Goal: Information Seeking & Learning: Understand process/instructions

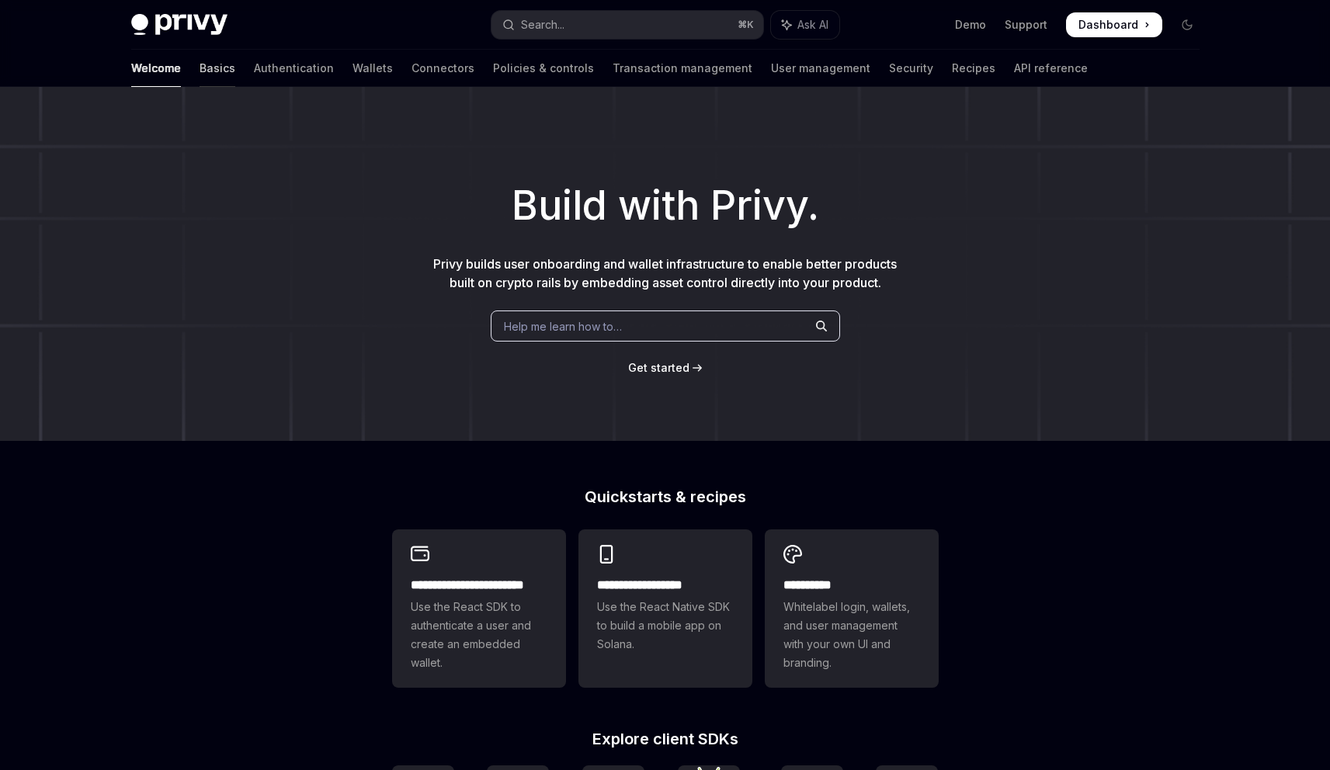
click at [200, 65] on link "Basics" at bounding box center [218, 68] width 36 height 37
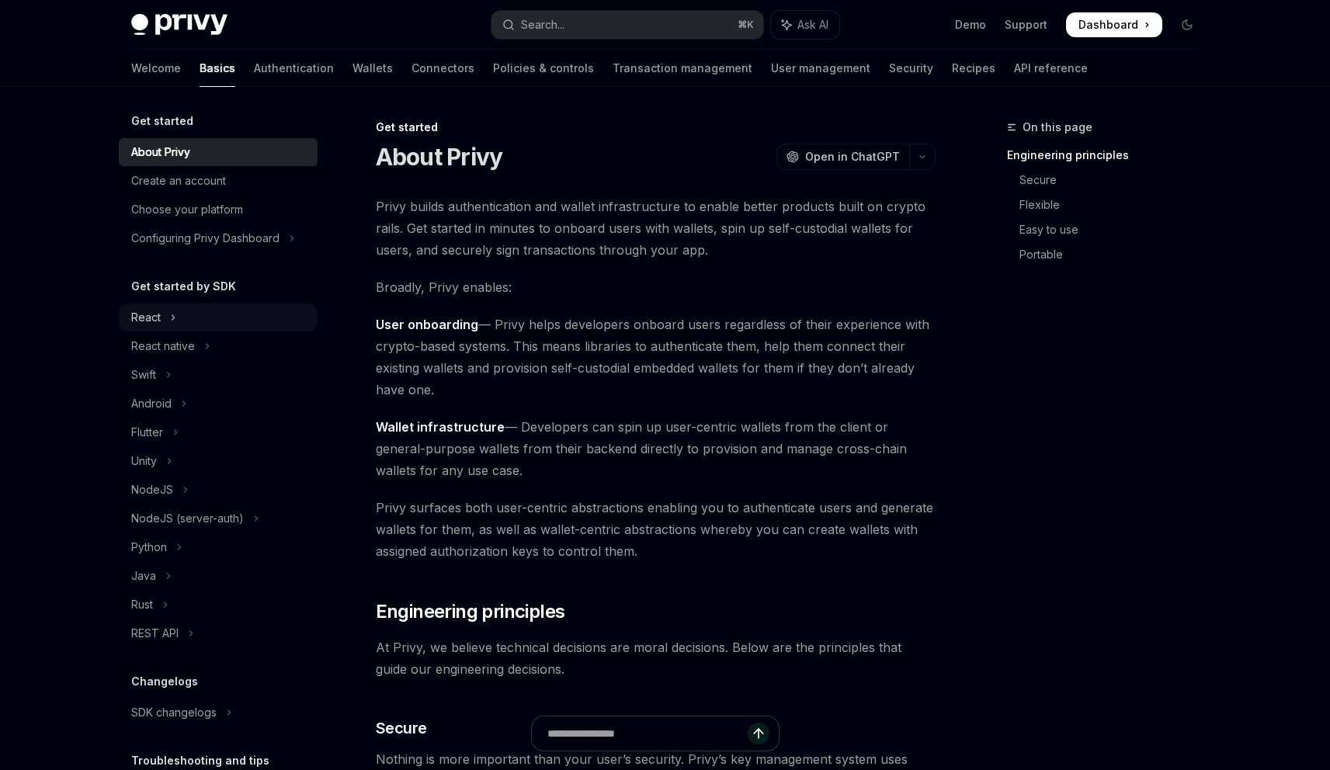
click at [154, 310] on div "React" at bounding box center [146, 317] width 30 height 19
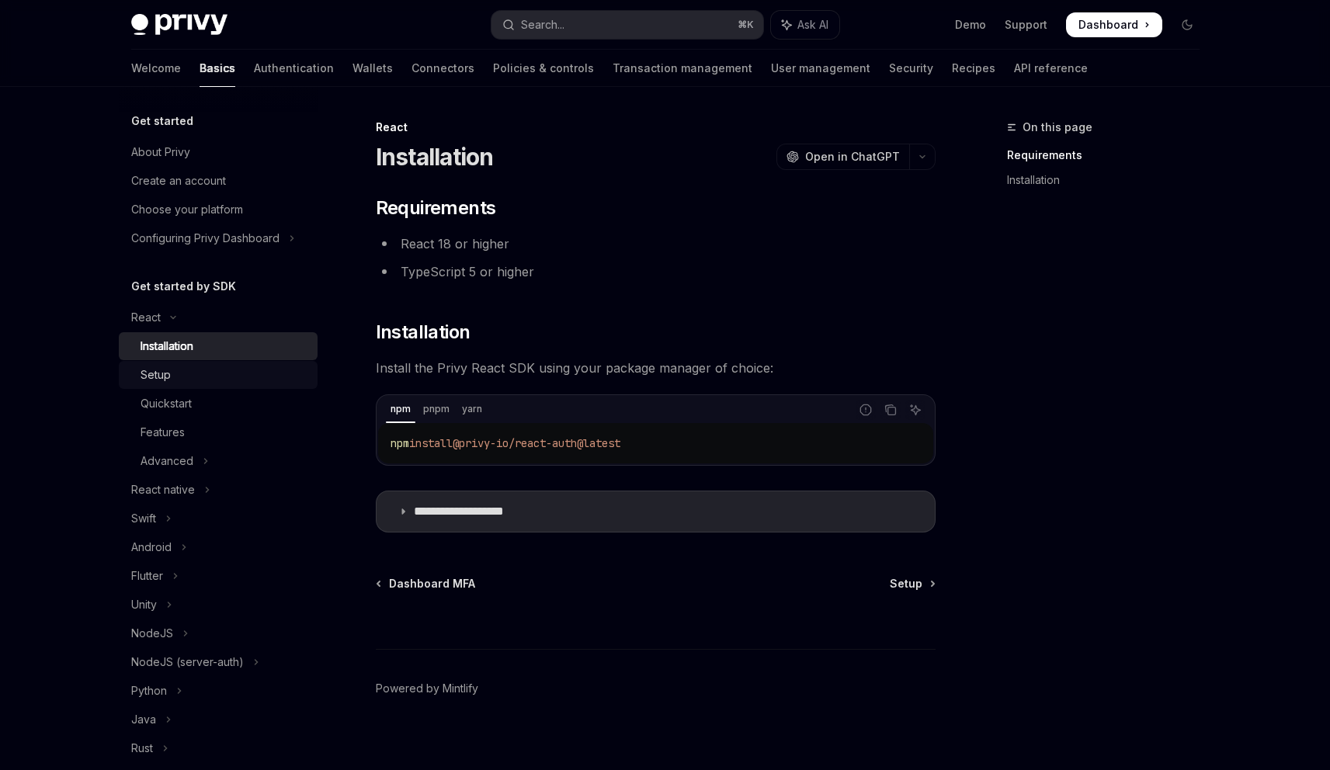
click at [157, 377] on div "Setup" at bounding box center [156, 375] width 30 height 19
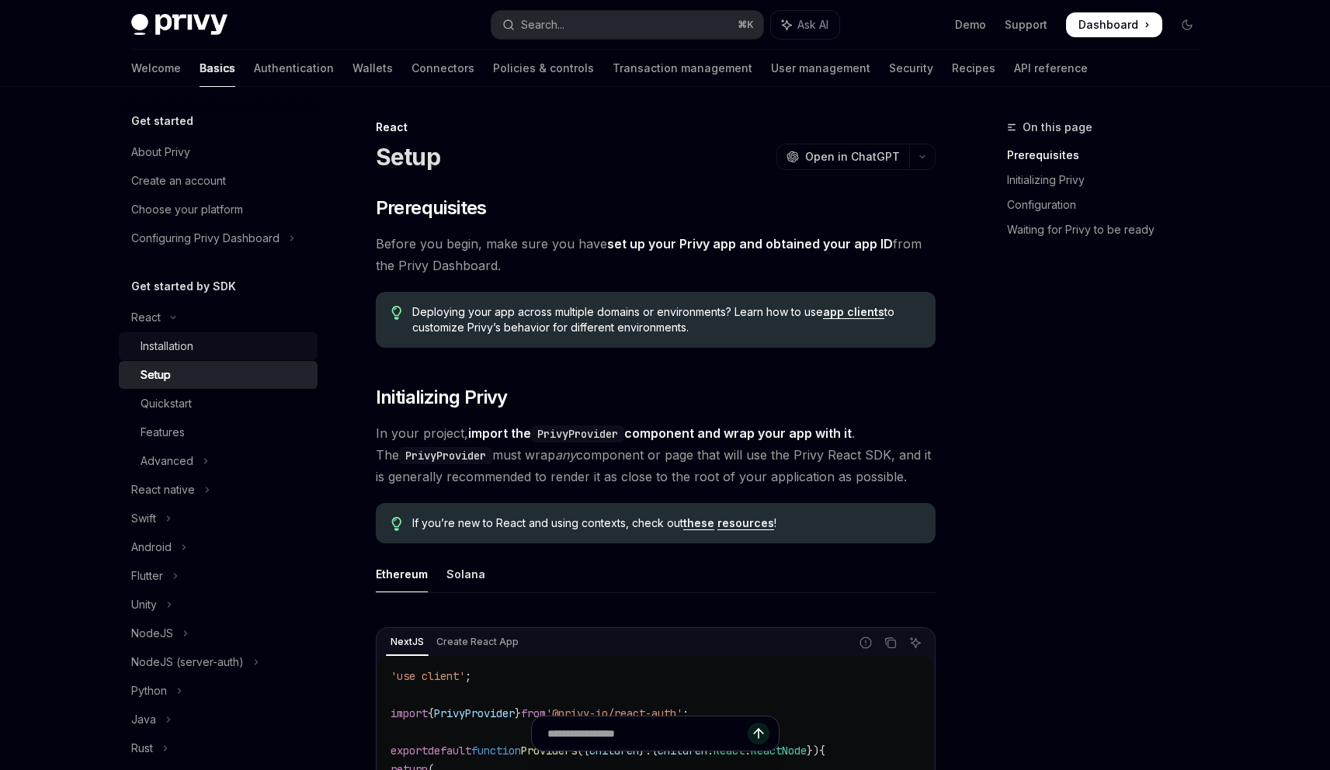
click at [186, 352] on div "Installation" at bounding box center [167, 346] width 53 height 19
type textarea "*"
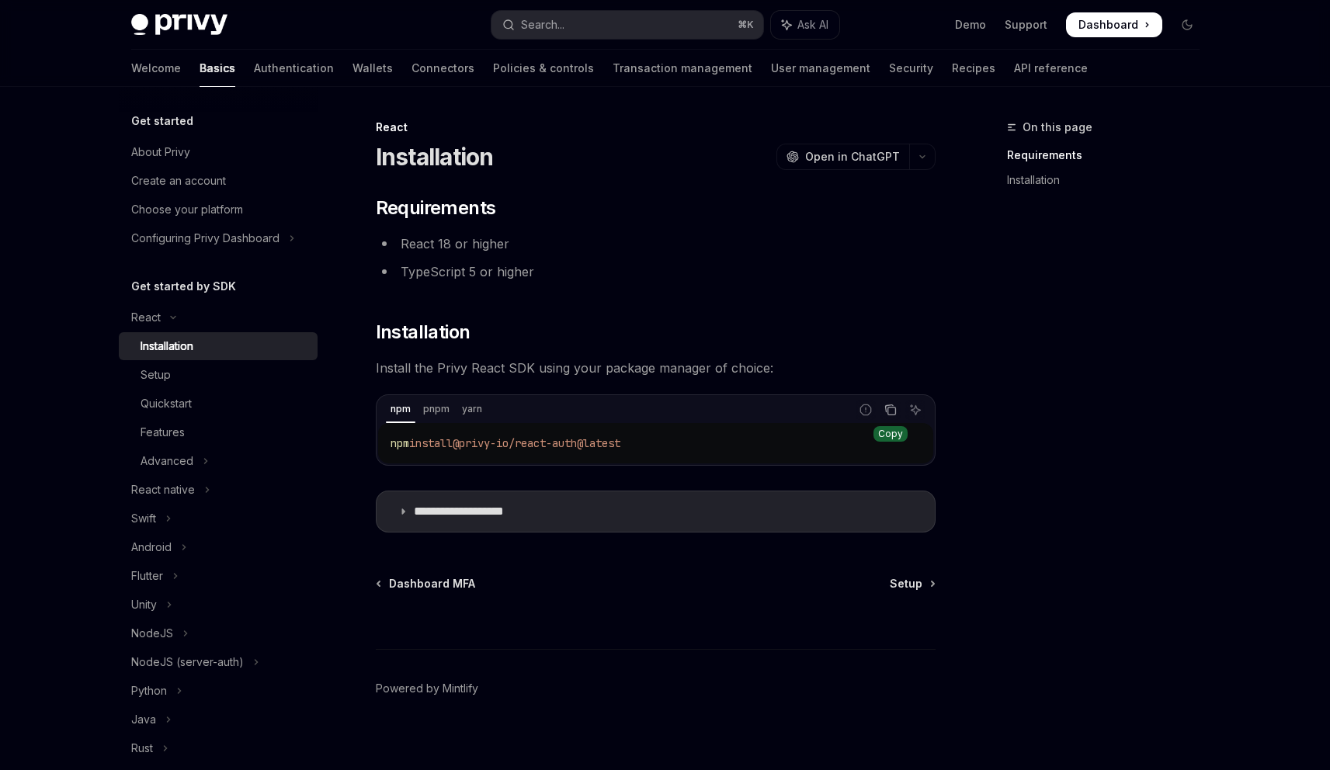
click at [893, 414] on icon "Copy the contents from the code block" at bounding box center [890, 410] width 12 height 12
click at [894, 411] on icon "Copy the contents from the code block" at bounding box center [891, 412] width 8 height 8
click at [584, 230] on div "**********" at bounding box center [656, 364] width 560 height 337
click at [594, 276] on li "TypeScript 5 or higher" at bounding box center [656, 272] width 560 height 22
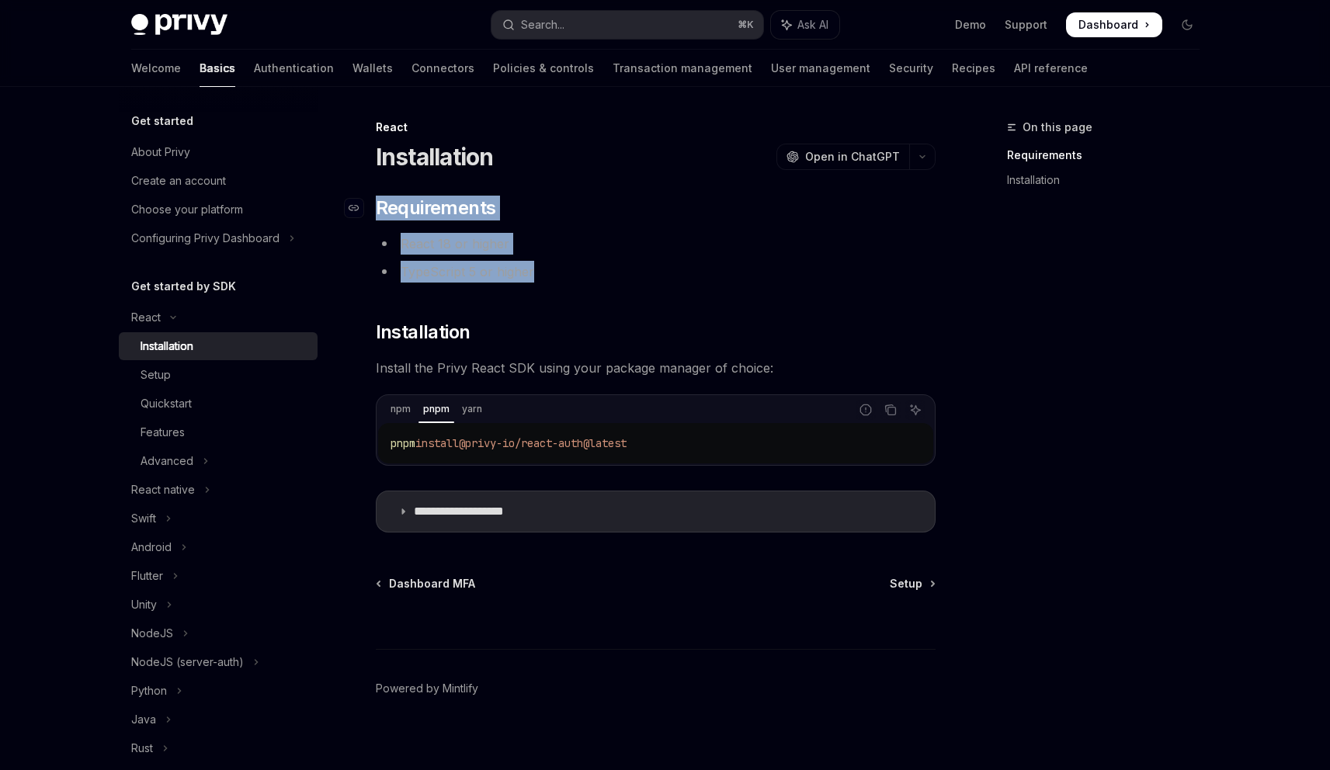
drag, startPoint x: 581, startPoint y: 282, endPoint x: 370, endPoint y: 208, distance: 223.7
click at [376, 208] on div "**********" at bounding box center [656, 364] width 560 height 337
copy div "​ Requirements React 18 or higher TypeScript 5 or higher"
